Goal: Information Seeking & Learning: Learn about a topic

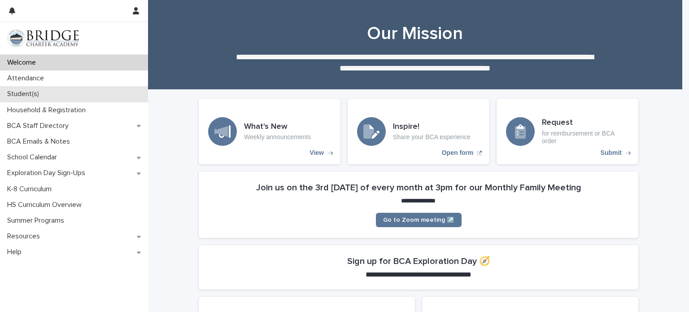
click at [62, 94] on div "Student(s)" at bounding box center [74, 94] width 148 height 16
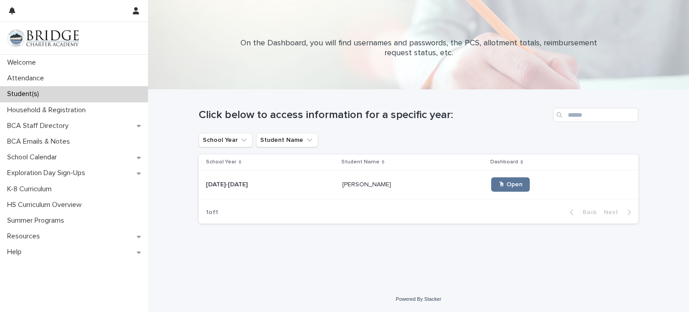
click at [344, 190] on div "[PERSON_NAME] [PERSON_NAME]" at bounding box center [413, 184] width 142 height 15
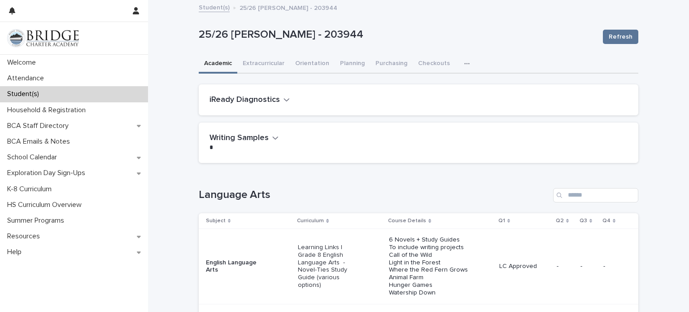
click at [367, 269] on div "Learning Links | Grade 8 English Language Arts - Novel-Ties Study Guide (variou…" at bounding box center [340, 266] width 84 height 52
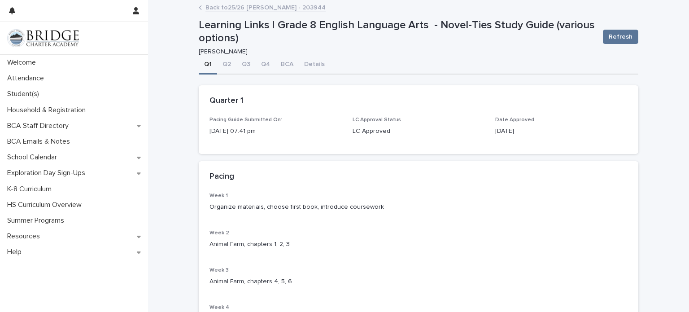
click at [233, 7] on link "Back to 25/26 [PERSON_NAME] - 203944" at bounding box center [265, 7] width 120 height 10
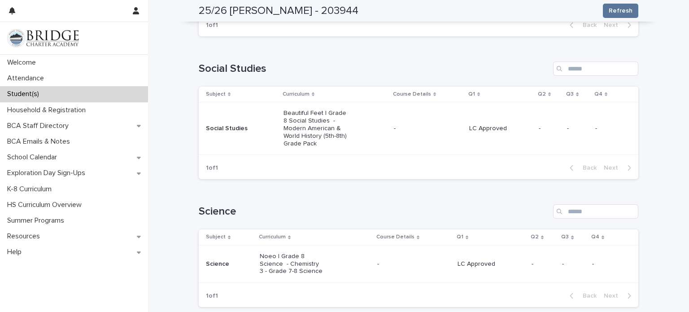
scroll to position [524, 0]
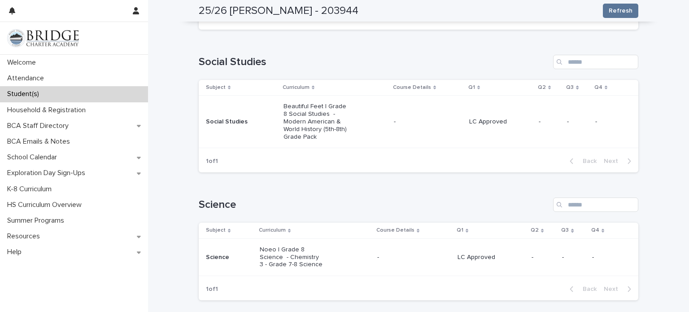
click at [350, 144] on div "Beautiful Feet | Grade 8 Social Studies - Modern American & World History (5th-…" at bounding box center [334, 121] width 103 height 45
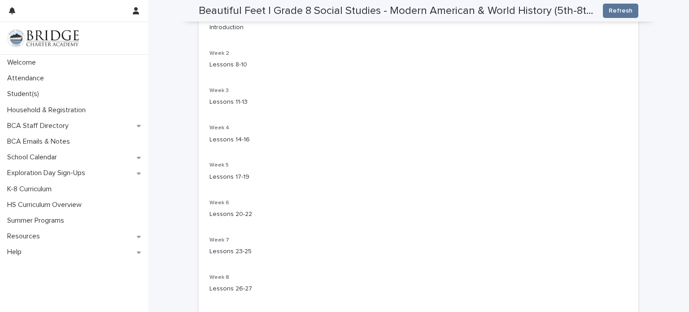
scroll to position [179, 0]
click at [34, 100] on div "Student(s)" at bounding box center [74, 94] width 148 height 16
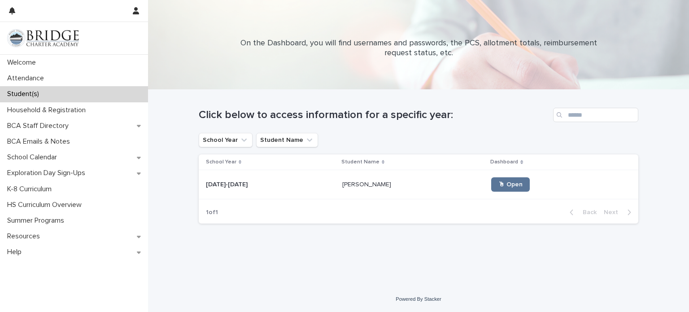
click at [310, 183] on p at bounding box center [270, 185] width 129 height 8
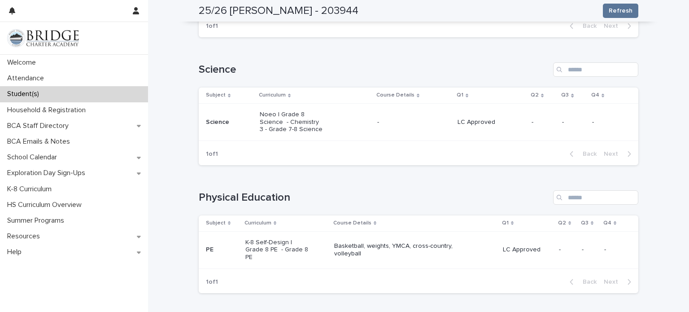
scroll to position [659, 0]
click at [292, 133] on p "Noeo | Grade 8 Science - Chemistry 3 - Grade 7-8 Science" at bounding box center [292, 121] width 64 height 22
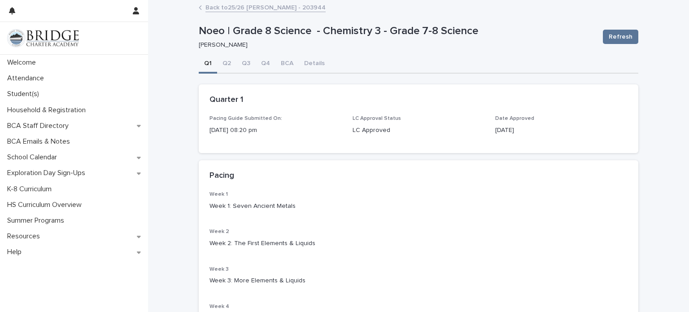
click at [222, 7] on link "Back to 25/26 [PERSON_NAME] - 203944" at bounding box center [265, 7] width 120 height 10
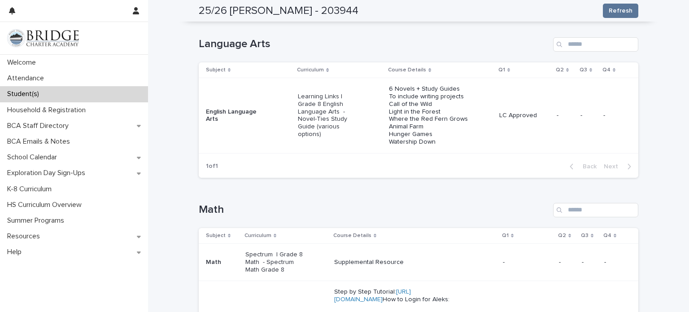
scroll to position [298, 0]
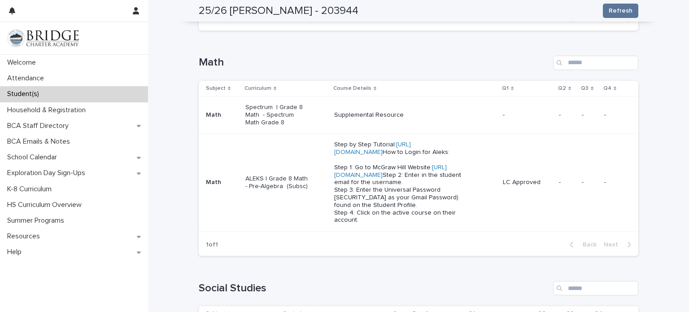
click at [287, 187] on div "ALEKS | Grade 8 Math - Pre-Algebra (Subsc)" at bounding box center [286, 182] width 82 height 22
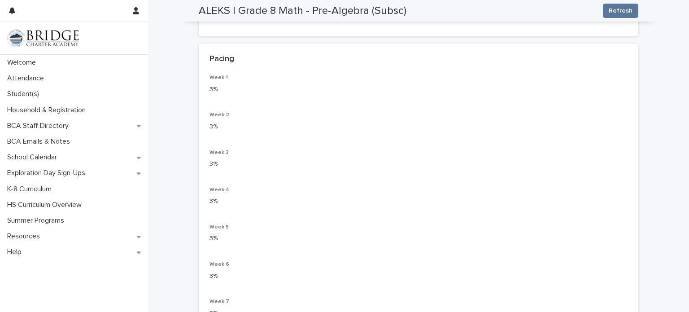
scroll to position [105, 0]
